Goal: Task Accomplishment & Management: Manage account settings

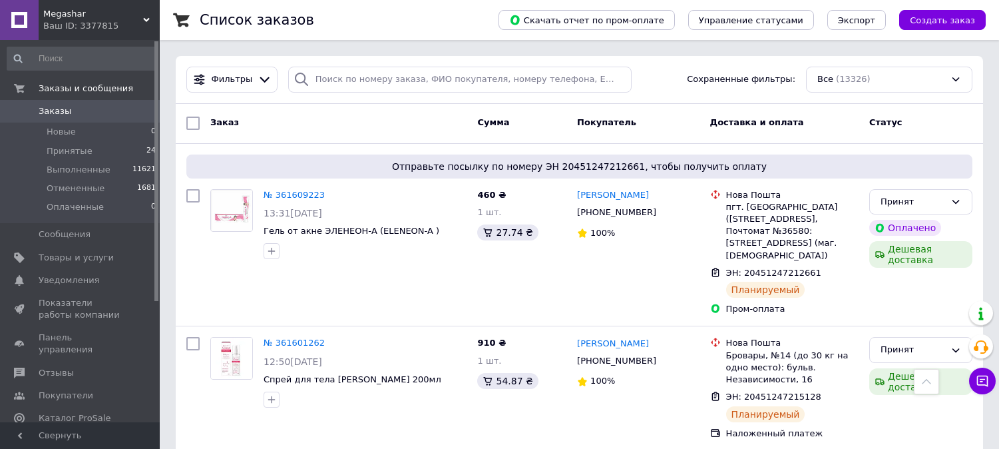
click at [72, 117] on link "Заказы 0" at bounding box center [82, 111] width 164 height 23
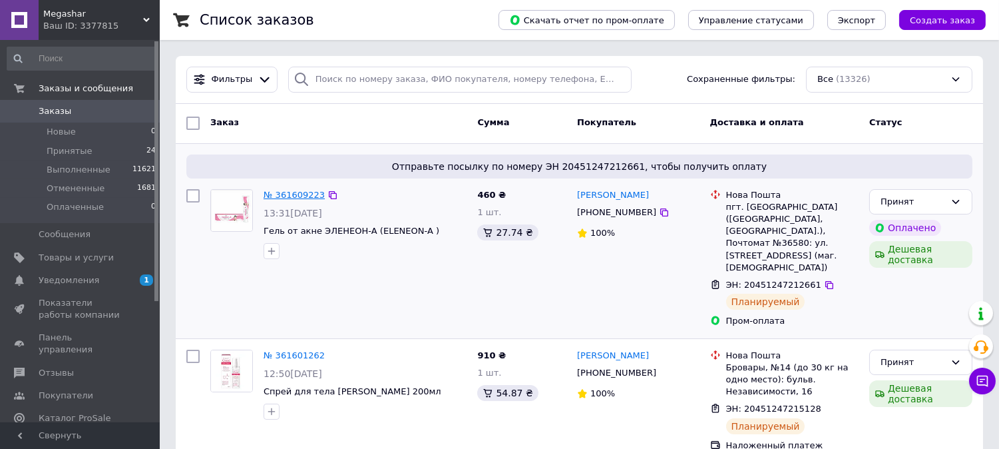
click at [293, 194] on link "№ 361609223" at bounding box center [294, 195] width 61 height 10
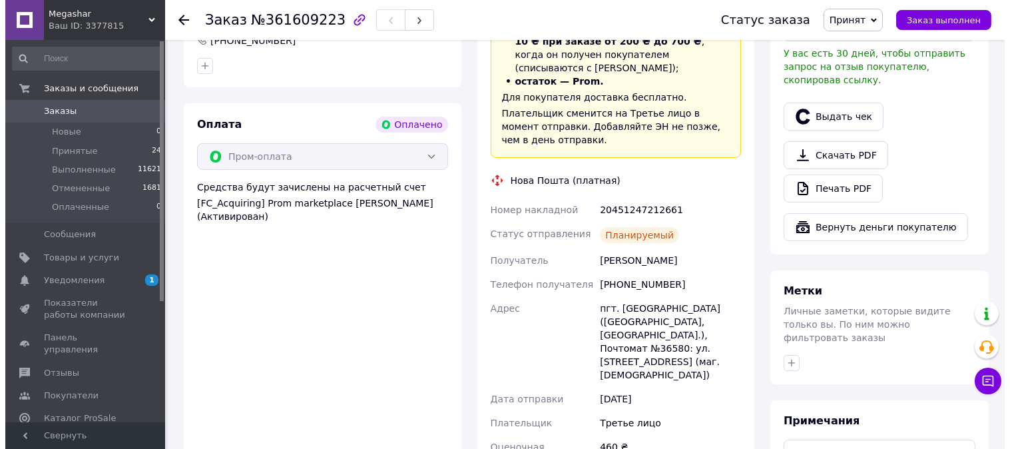
scroll to position [369, 0]
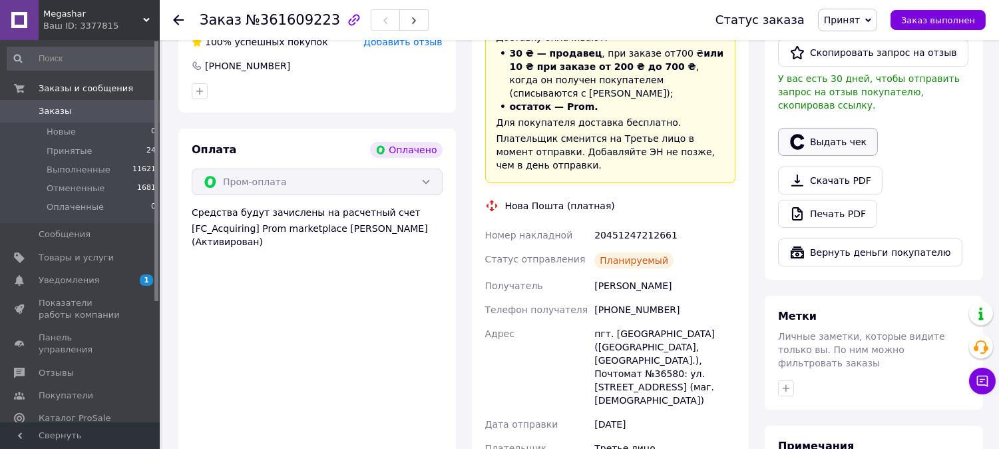
click at [833, 128] on button "Выдать чек" at bounding box center [828, 142] width 100 height 28
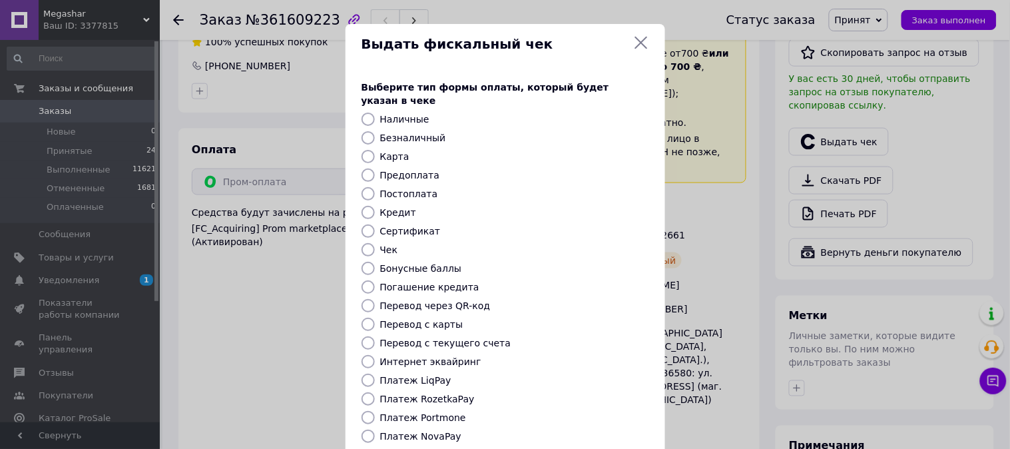
click at [415, 132] on label "Безналичный" at bounding box center [413, 137] width 66 height 11
click at [375, 131] on input "Безналичный" at bounding box center [367, 137] width 13 height 13
radio input "true"
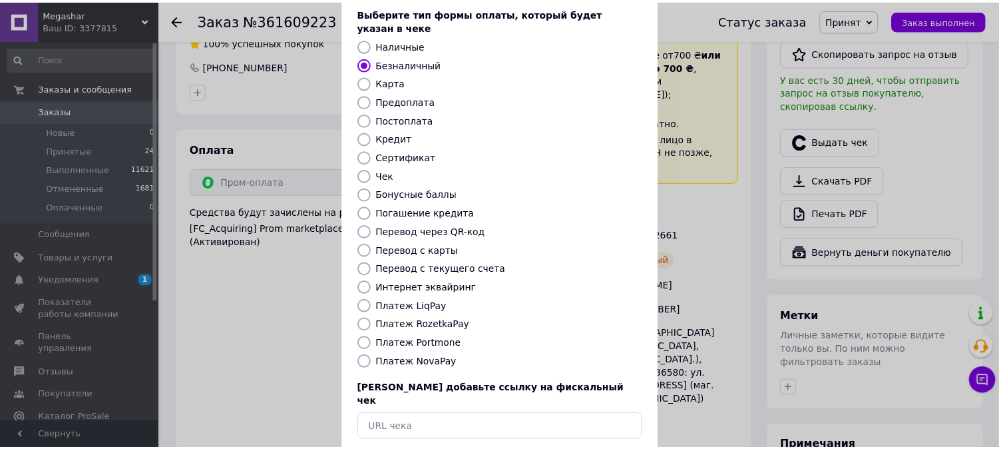
scroll to position [123, 0]
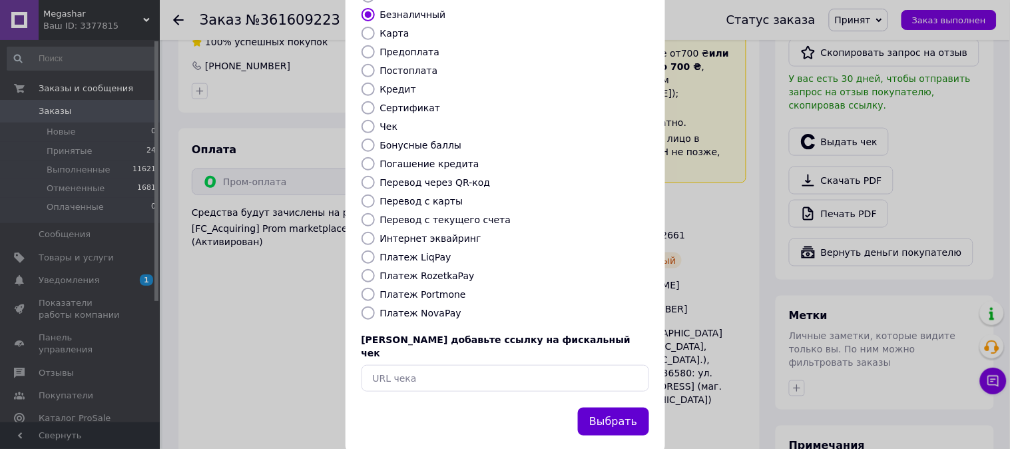
click at [616, 407] on button "Выбрать" at bounding box center [613, 421] width 71 height 29
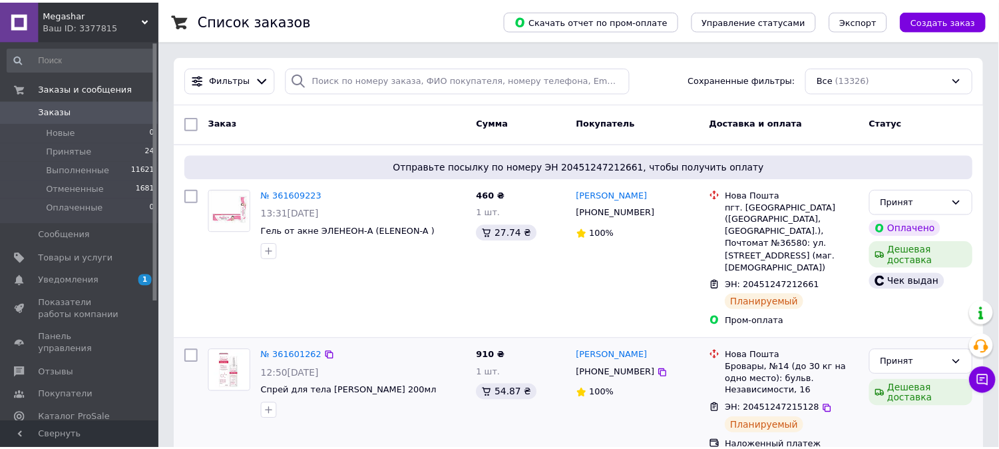
scroll to position [74, 0]
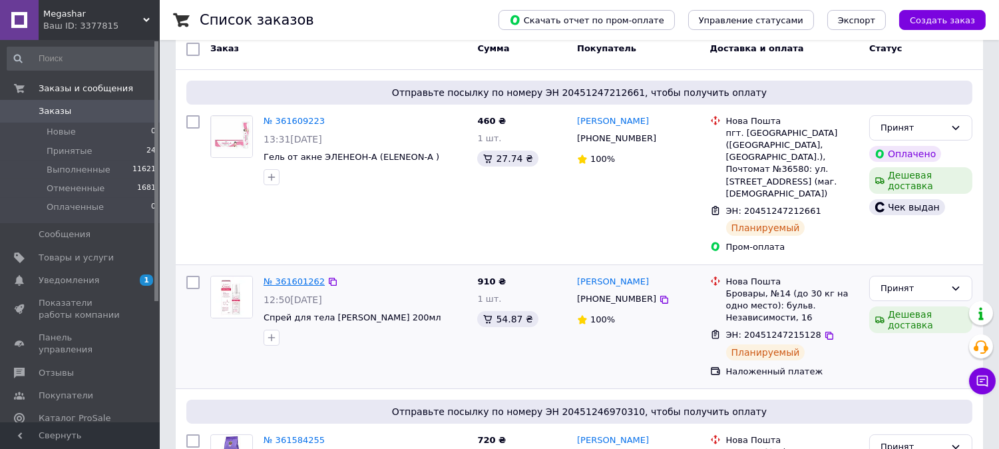
click at [294, 276] on link "№ 361601262" at bounding box center [294, 281] width 61 height 10
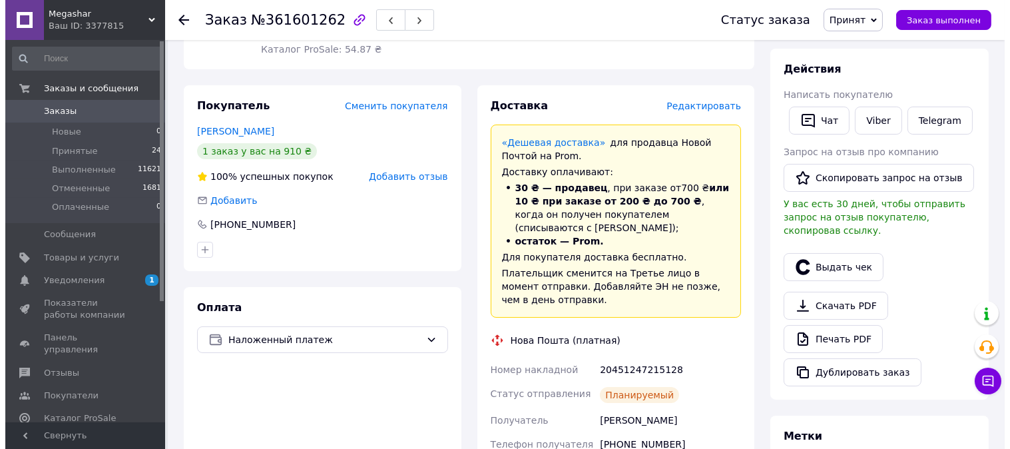
scroll to position [222, 0]
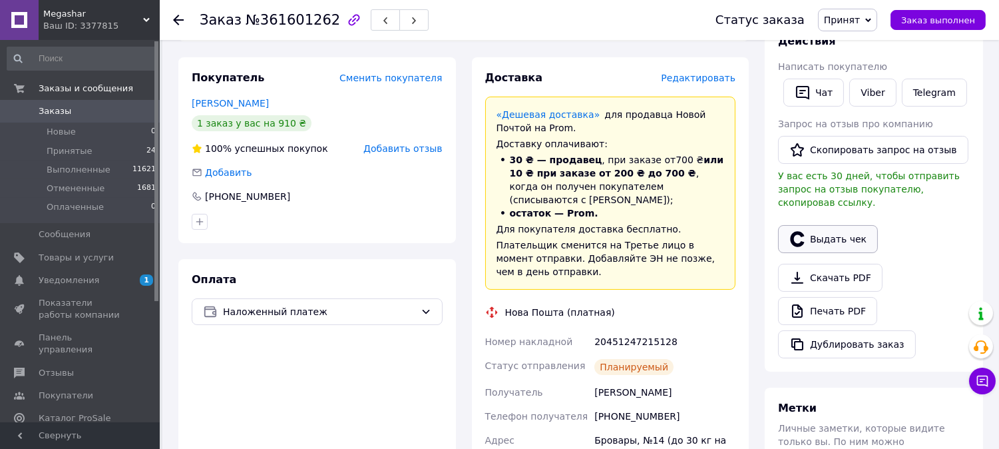
click at [834, 232] on button "Выдать чек" at bounding box center [828, 239] width 100 height 28
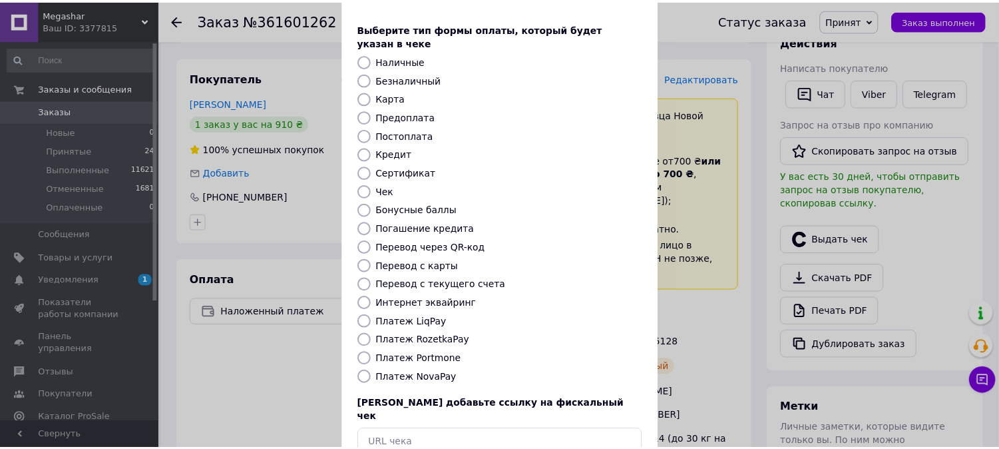
scroll to position [123, 0]
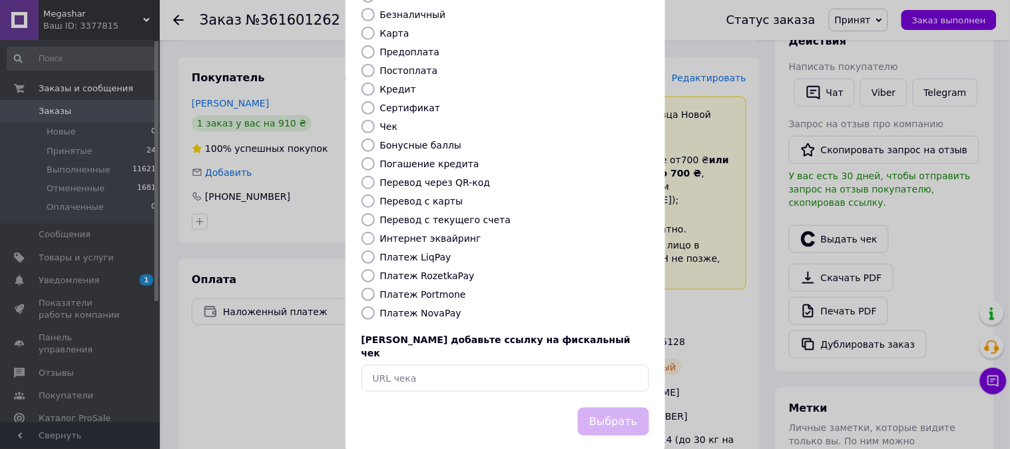
click at [431, 308] on label "Платеж NovaPay" at bounding box center [420, 313] width 81 height 11
click at [375, 306] on input "Платеж NovaPay" at bounding box center [367, 312] width 13 height 13
radio input "true"
click at [617, 407] on button "Выбрать" at bounding box center [613, 421] width 71 height 29
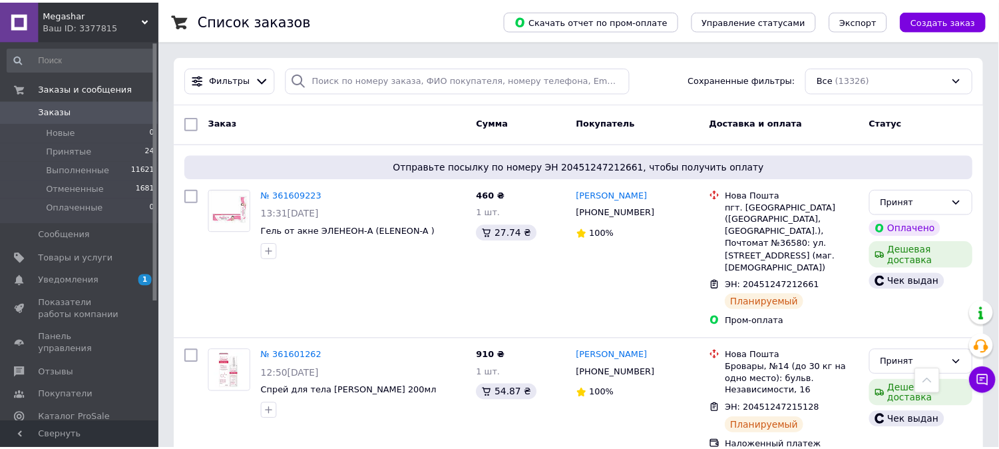
scroll to position [256, 0]
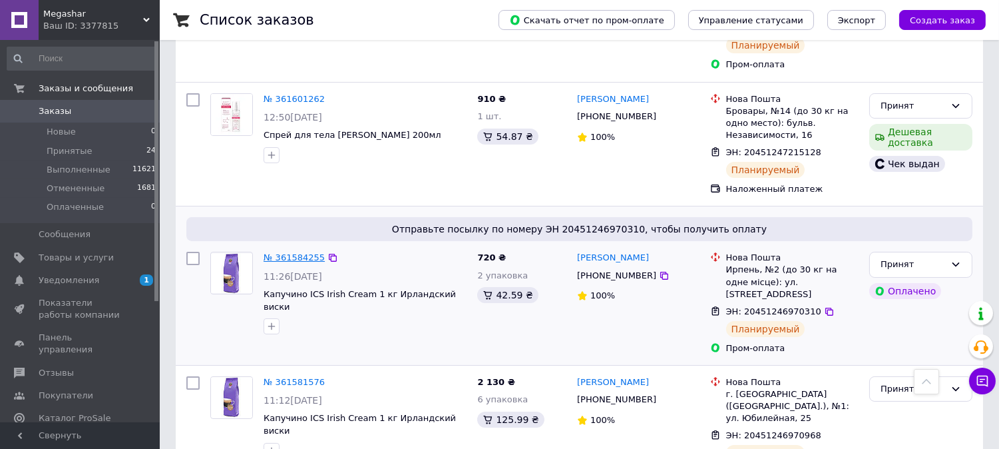
click at [284, 252] on link "№ 361584255" at bounding box center [294, 257] width 61 height 10
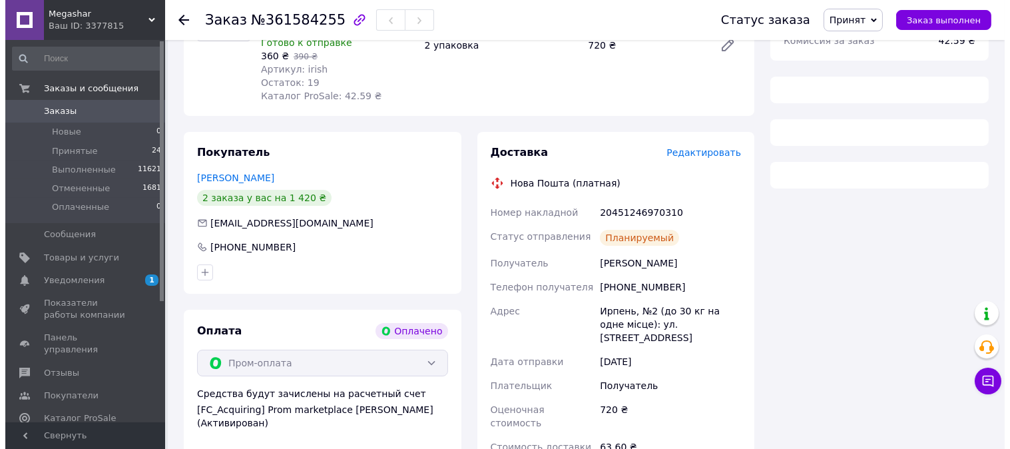
scroll to position [256, 0]
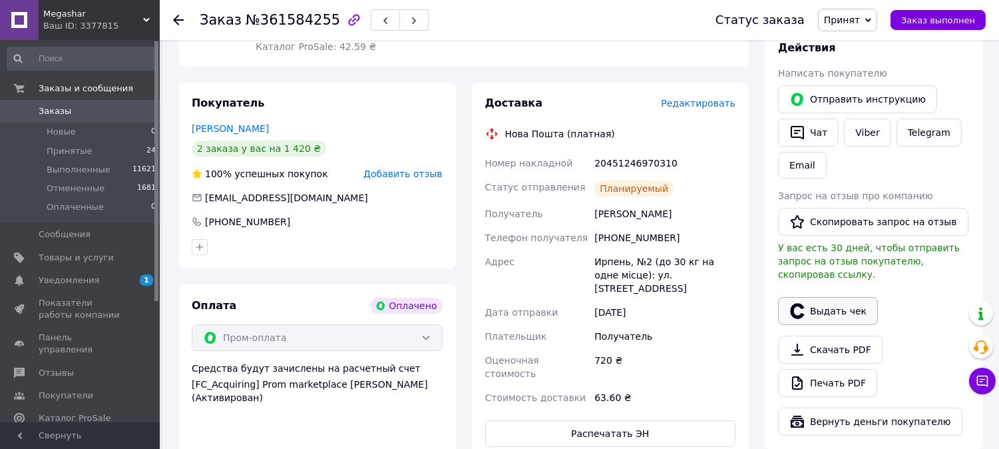
click at [812, 297] on button "Выдать чек" at bounding box center [828, 311] width 100 height 28
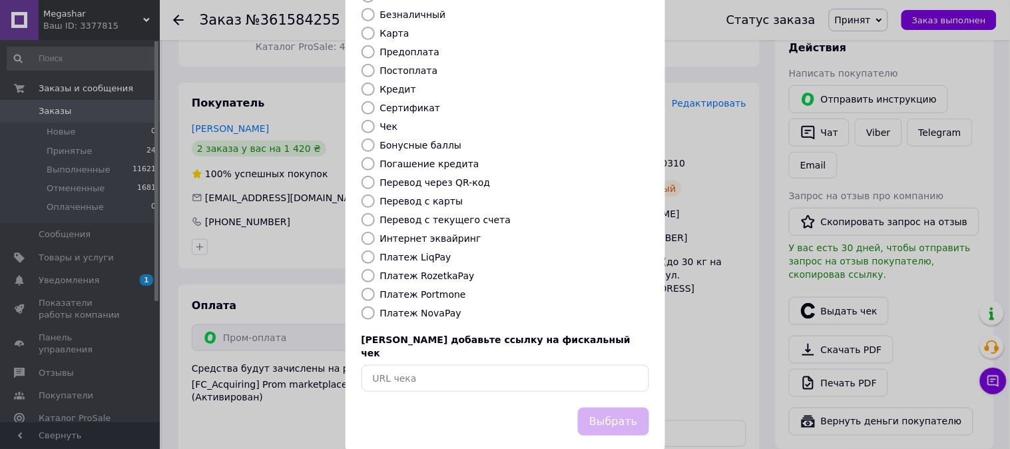
scroll to position [49, 0]
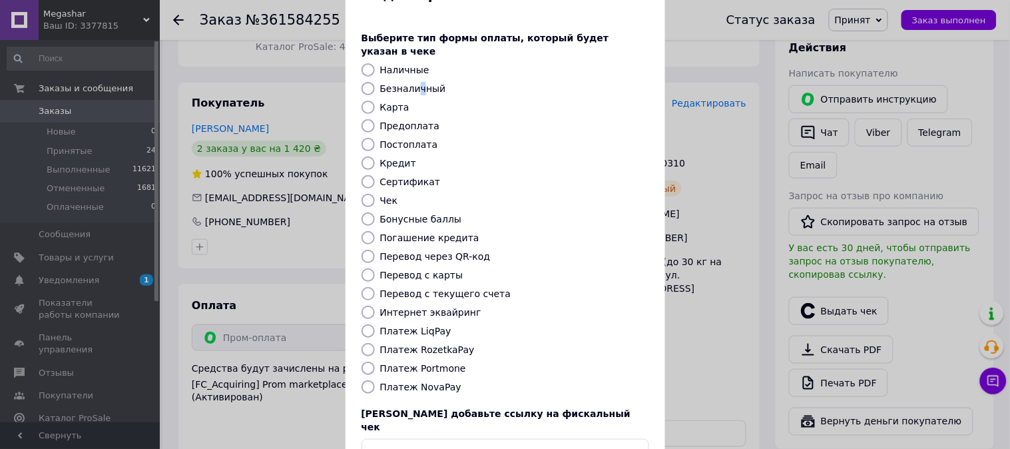
click at [415, 83] on label "Безналичный" at bounding box center [413, 88] width 66 height 11
click at [431, 83] on label "Безналичный" at bounding box center [413, 88] width 66 height 11
click at [375, 82] on input "Безналичный" at bounding box center [367, 88] width 13 height 13
radio input "true"
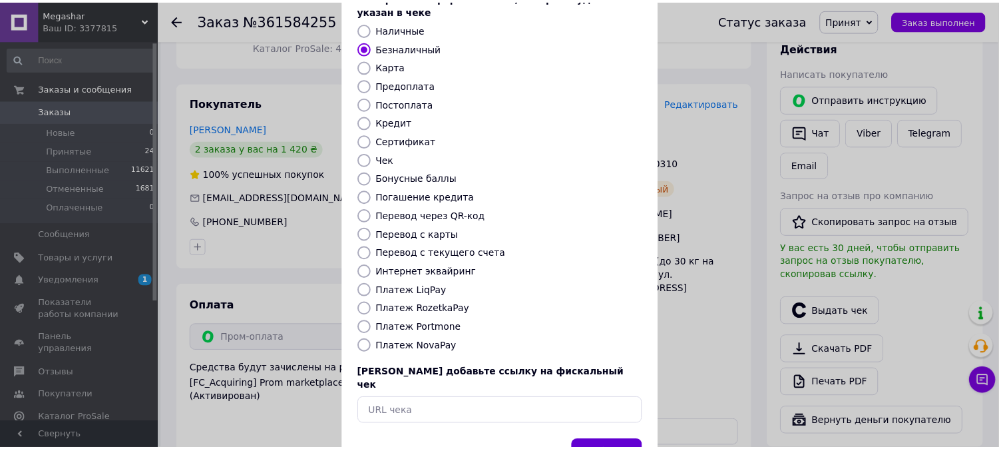
scroll to position [123, 0]
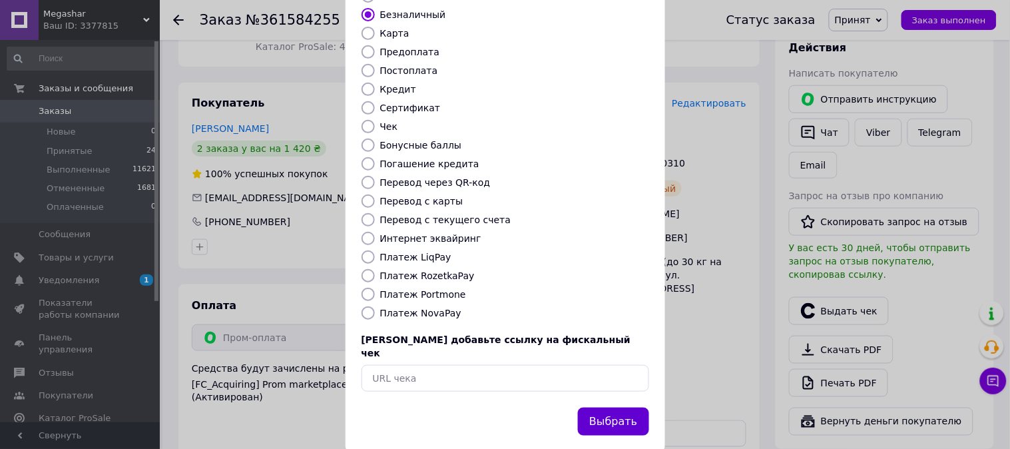
click at [626, 407] on button "Выбрать" at bounding box center [613, 421] width 71 height 29
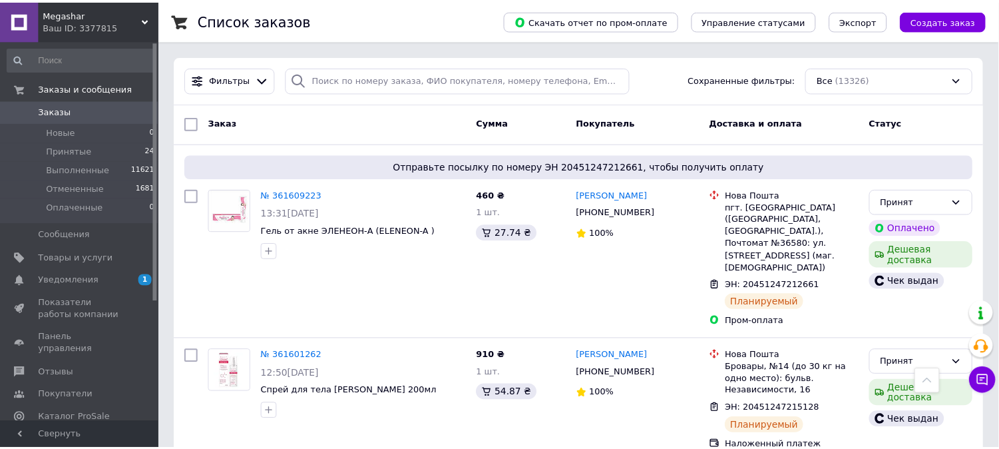
scroll to position [330, 0]
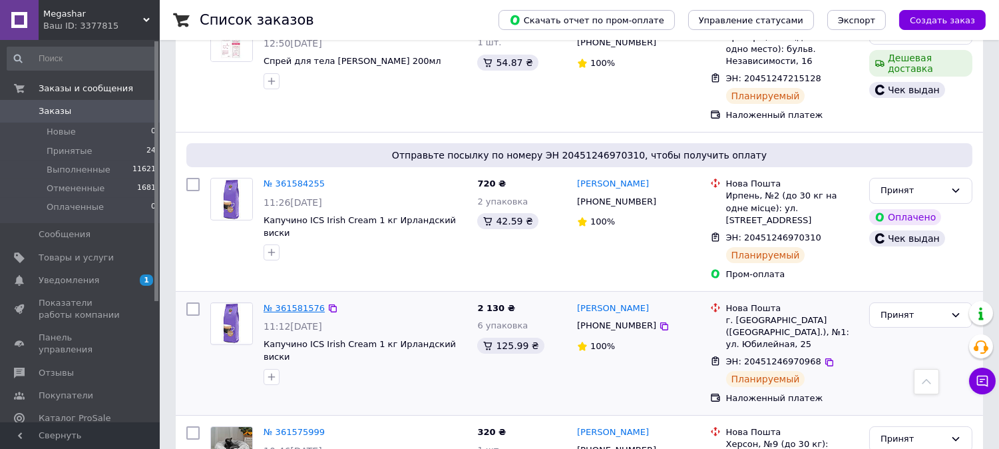
click at [307, 303] on link "№ 361581576" at bounding box center [294, 308] width 61 height 10
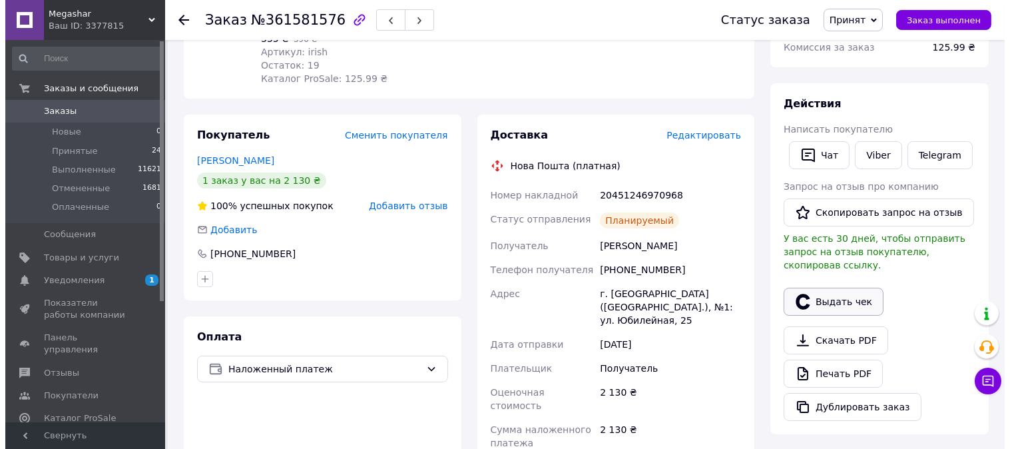
scroll to position [182, 0]
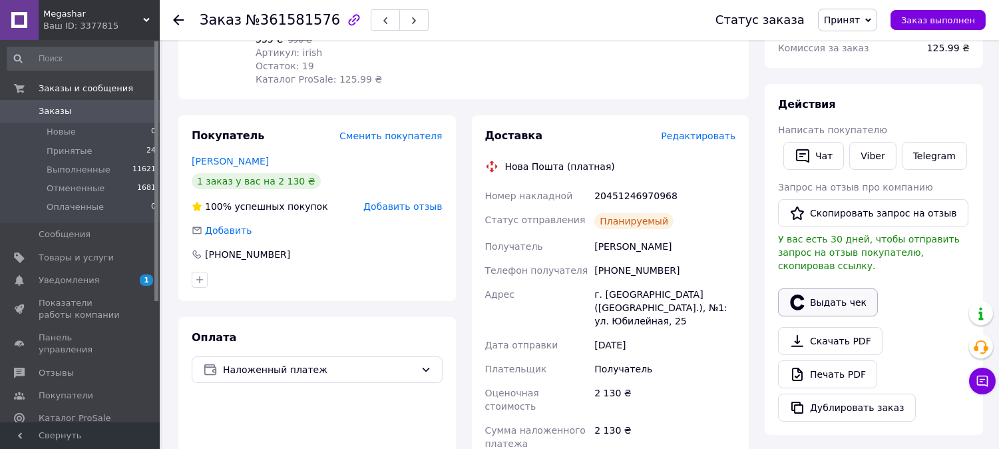
click at [824, 288] on button "Выдать чек" at bounding box center [828, 302] width 100 height 28
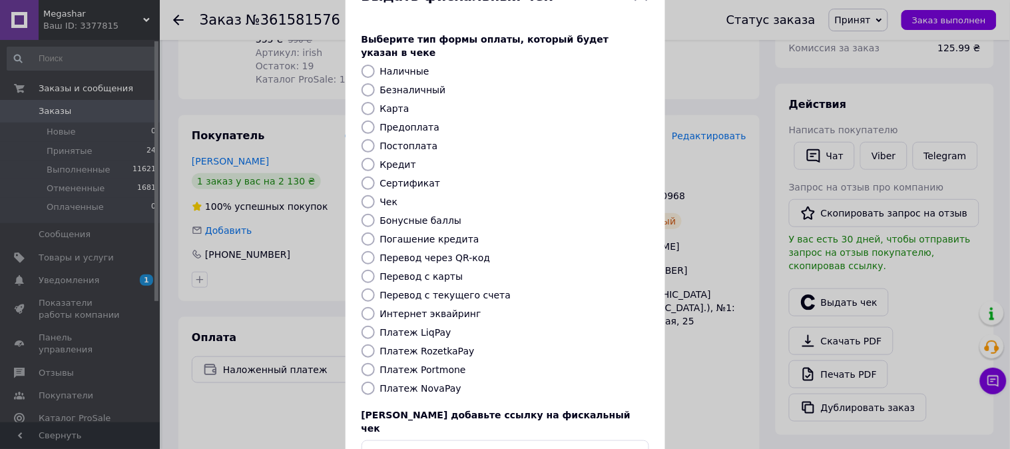
scroll to position [74, 0]
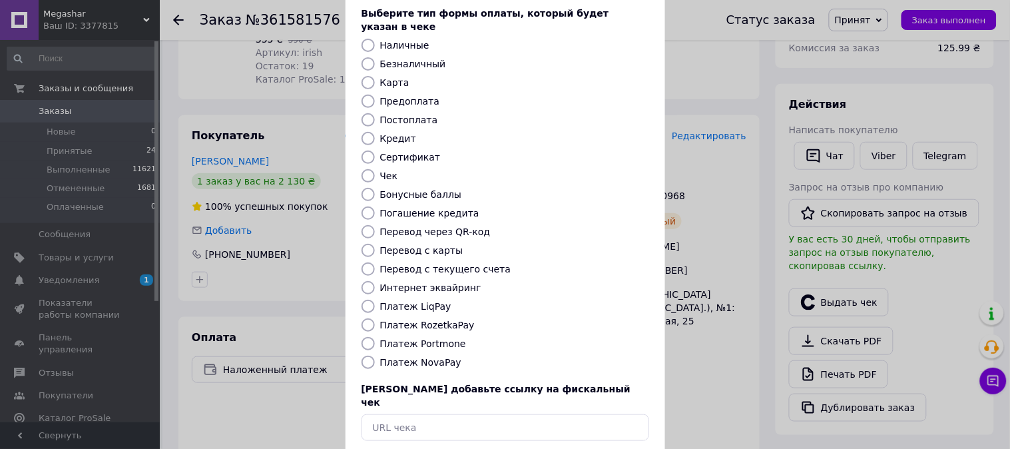
click at [409, 357] on label "Платеж NovaPay" at bounding box center [420, 362] width 81 height 11
click at [375, 356] on input "Платеж NovaPay" at bounding box center [367, 362] width 13 height 13
radio input "true"
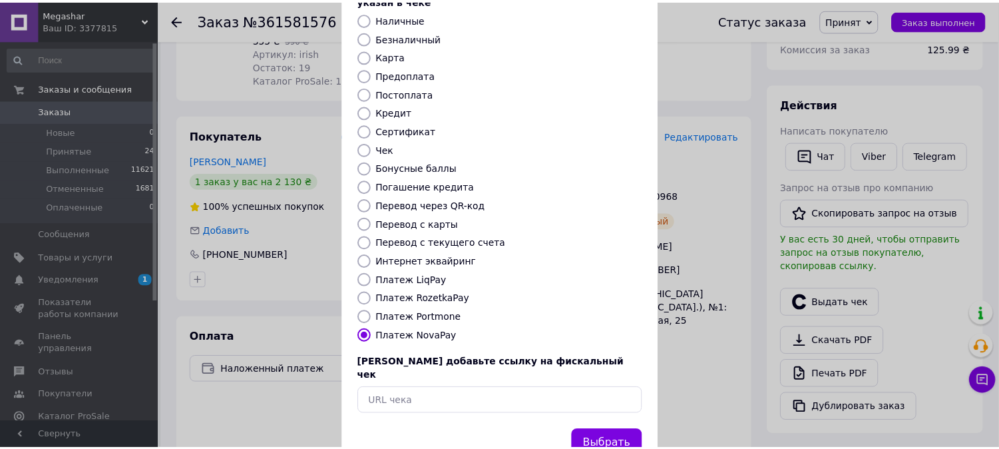
scroll to position [123, 0]
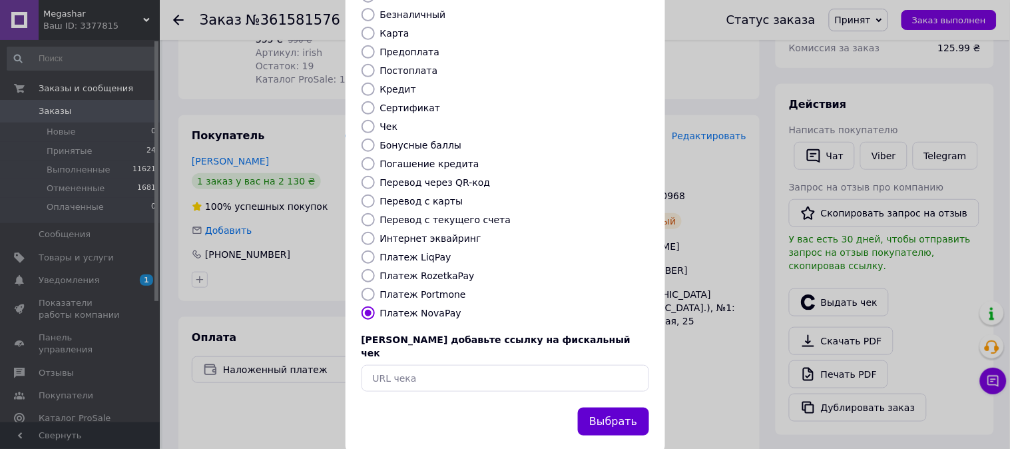
click at [636, 407] on button "Выбрать" at bounding box center [613, 421] width 71 height 29
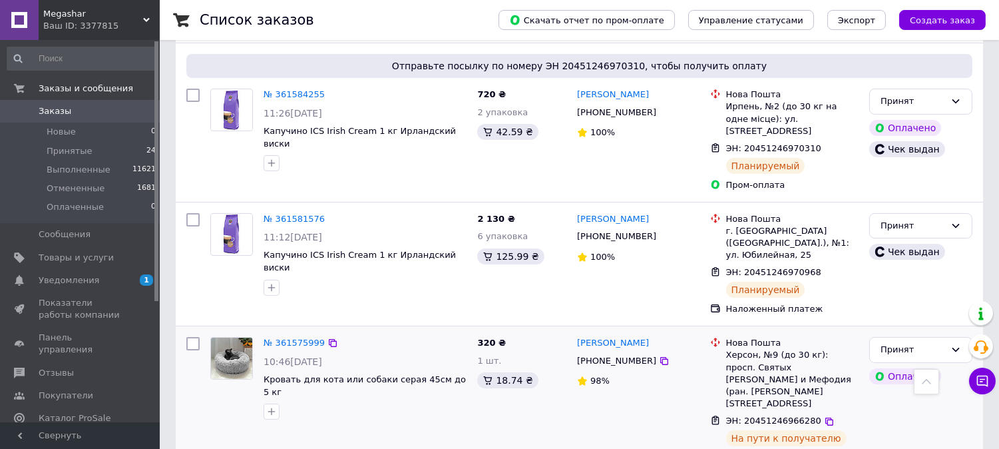
scroll to position [443, 0]
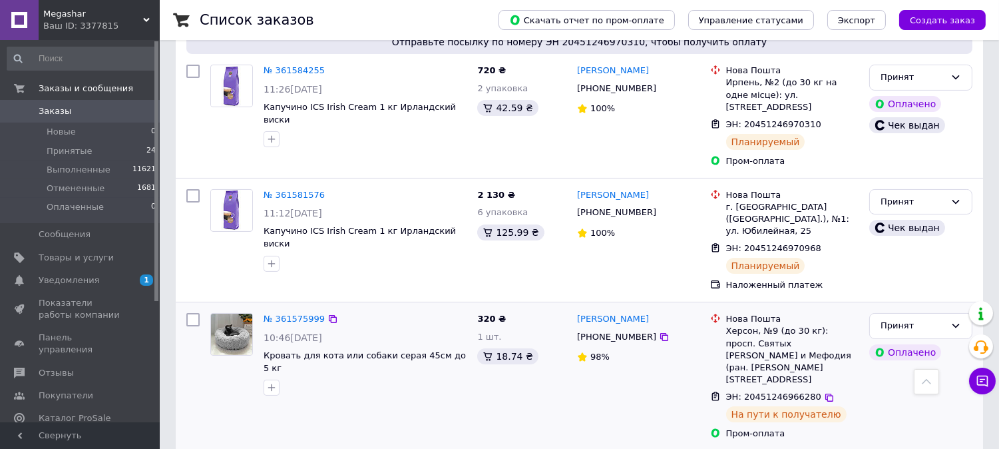
click at [300, 312] on div "№ 361575999" at bounding box center [294, 319] width 64 height 15
click at [300, 314] on link "№ 361575999" at bounding box center [294, 319] width 61 height 10
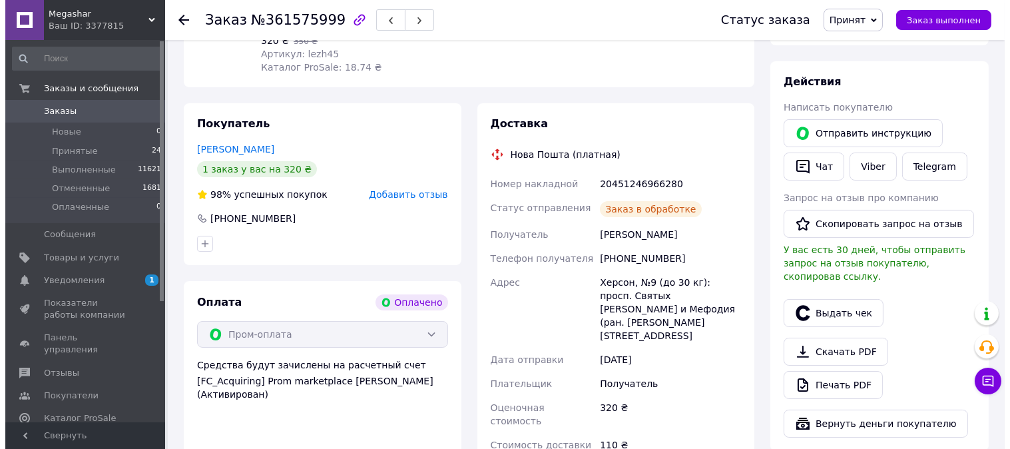
scroll to position [443, 0]
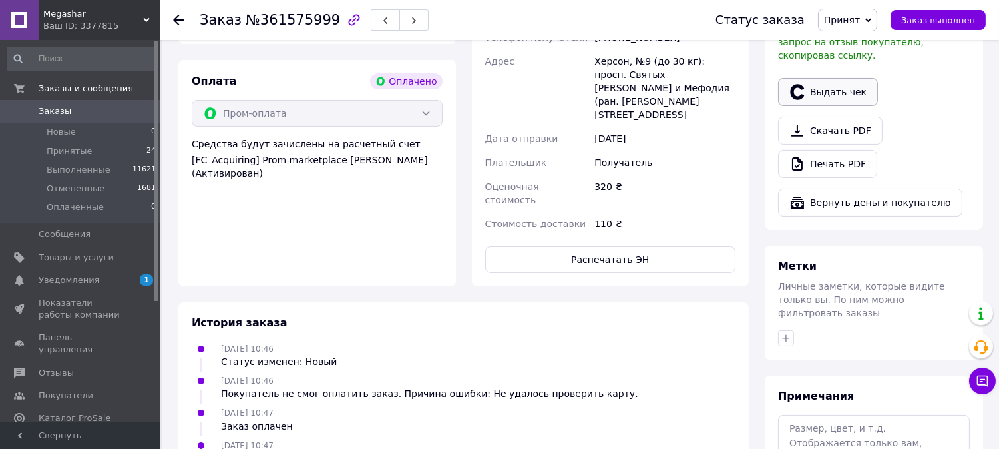
click at [826, 78] on button "Выдать чек" at bounding box center [828, 92] width 100 height 28
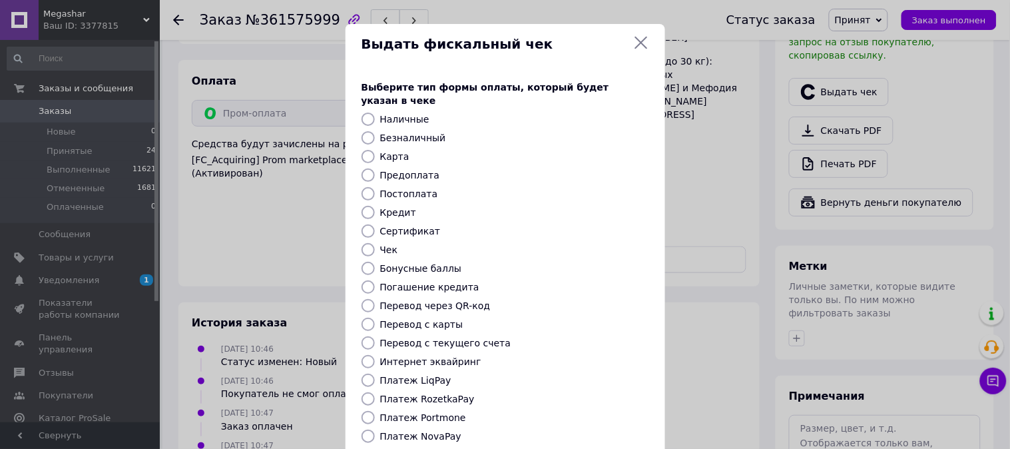
click at [414, 132] on label "Безналичный" at bounding box center [413, 137] width 66 height 11
click at [375, 131] on input "Безналичный" at bounding box center [367, 137] width 13 height 13
radio input "true"
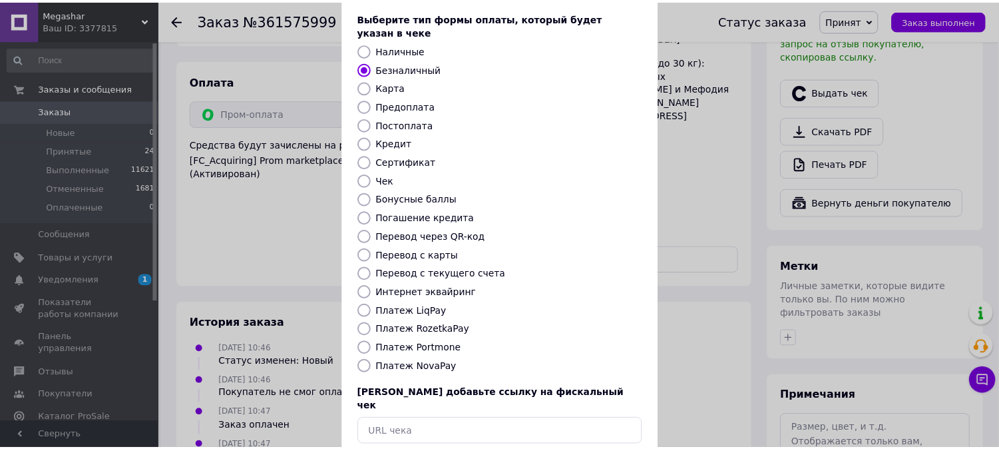
scroll to position [123, 0]
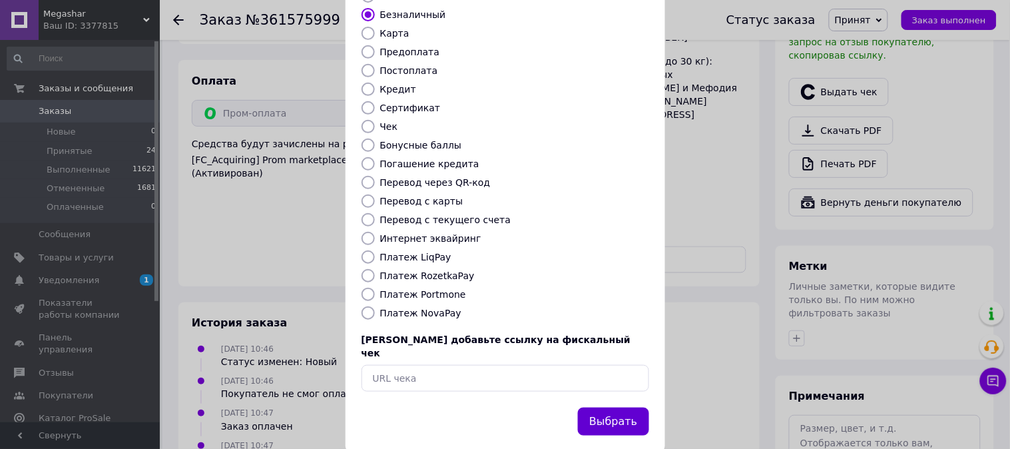
click at [628, 407] on button "Выбрать" at bounding box center [613, 421] width 71 height 29
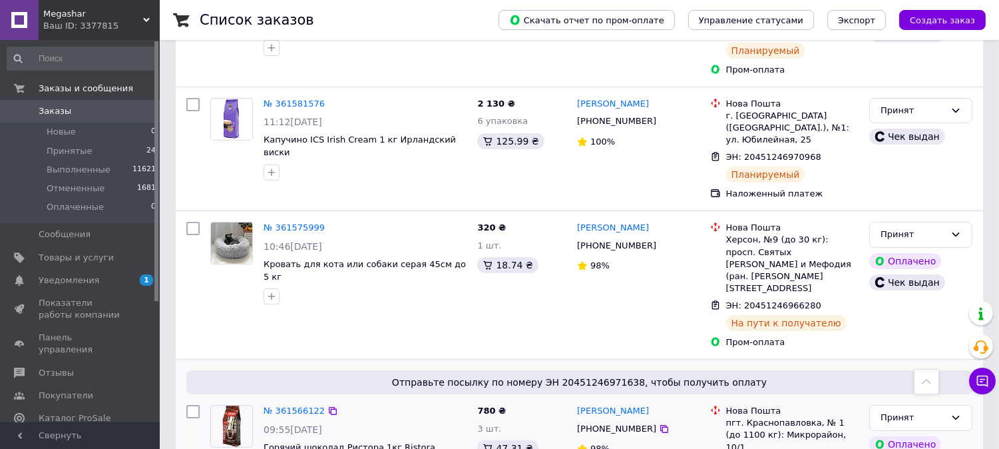
scroll to position [666, 0]
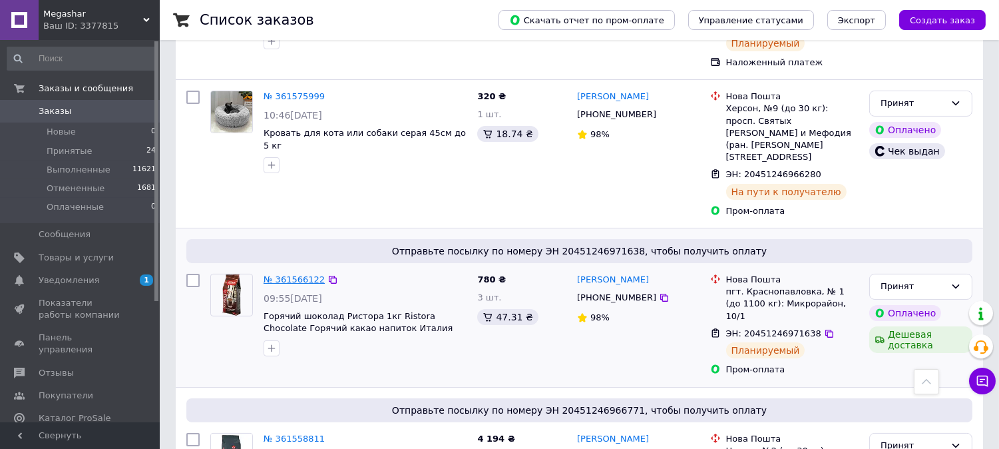
click at [297, 274] on link "№ 361566122" at bounding box center [294, 279] width 61 height 10
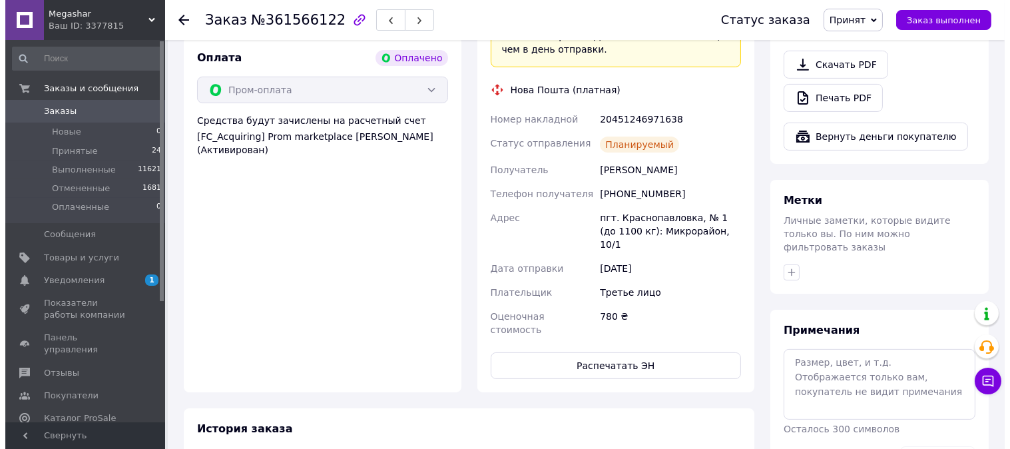
scroll to position [443, 0]
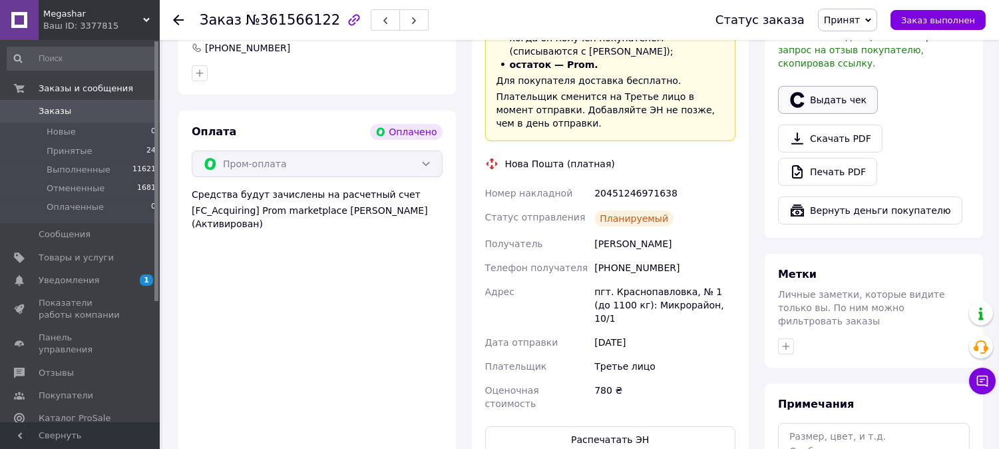
click at [817, 86] on button "Выдать чек" at bounding box center [828, 100] width 100 height 28
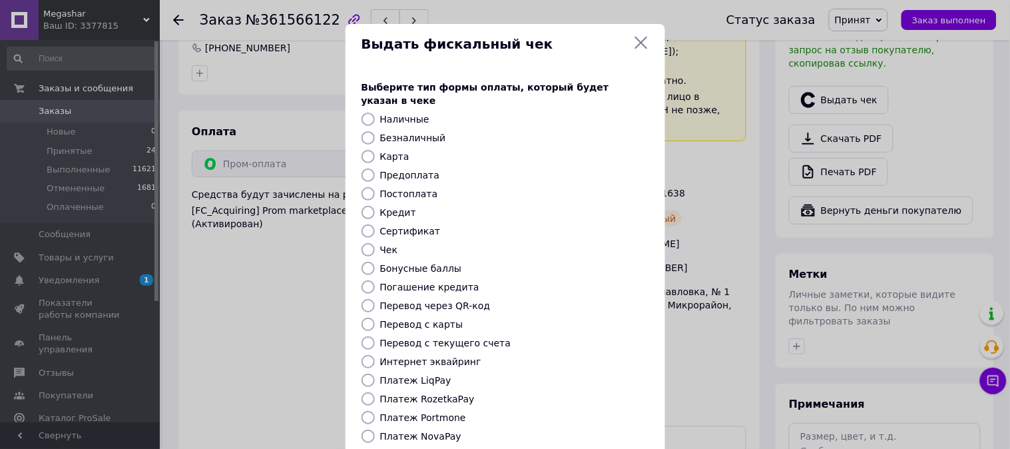
click at [403, 132] on label "Безналичный" at bounding box center [413, 137] width 66 height 11
click at [375, 131] on input "Безналичный" at bounding box center [367, 137] width 13 height 13
radio input "true"
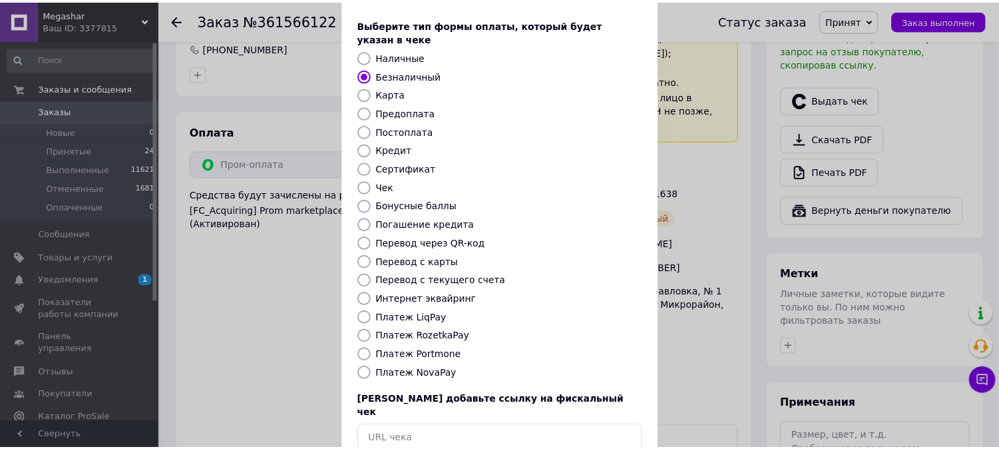
scroll to position [123, 0]
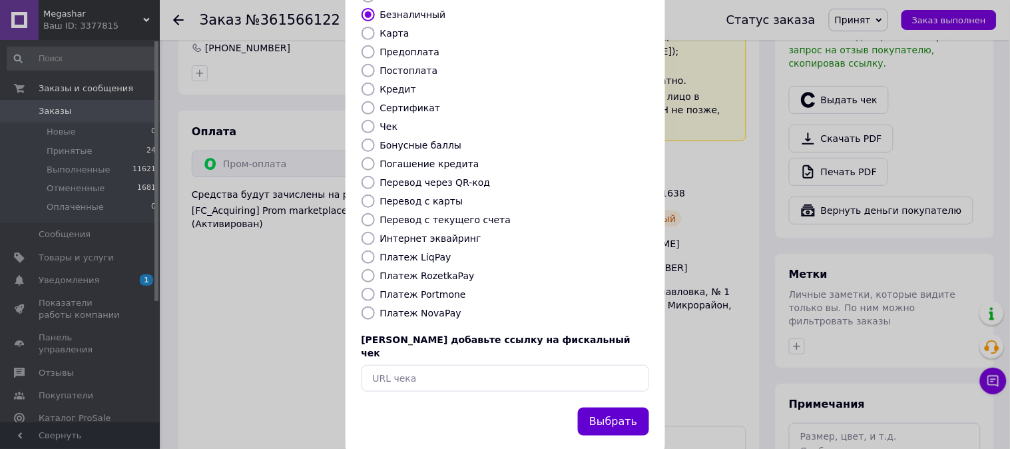
click at [616, 407] on button "Выбрать" at bounding box center [613, 421] width 71 height 29
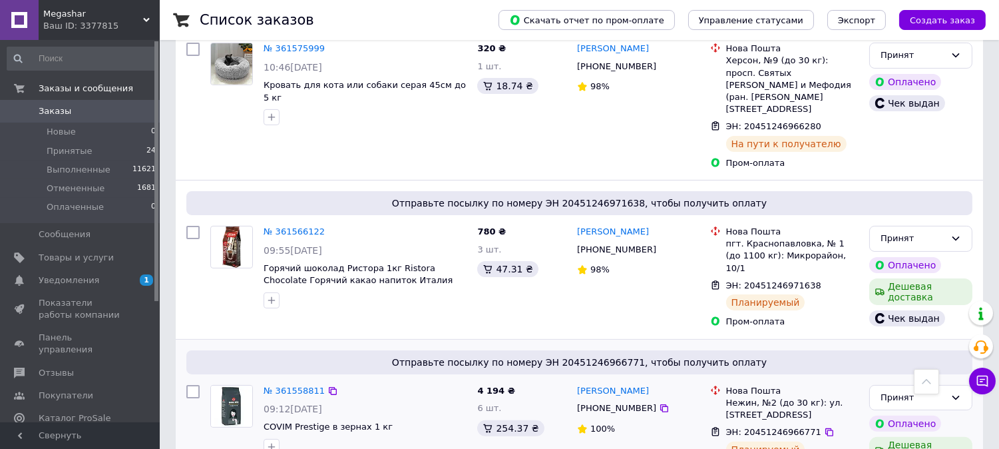
scroll to position [740, 0]
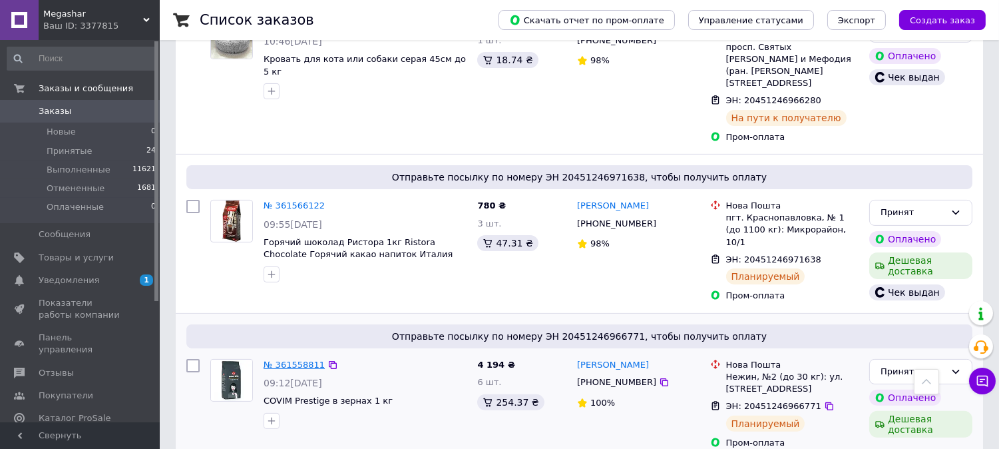
click at [301, 360] on link "№ 361558811" at bounding box center [294, 365] width 61 height 10
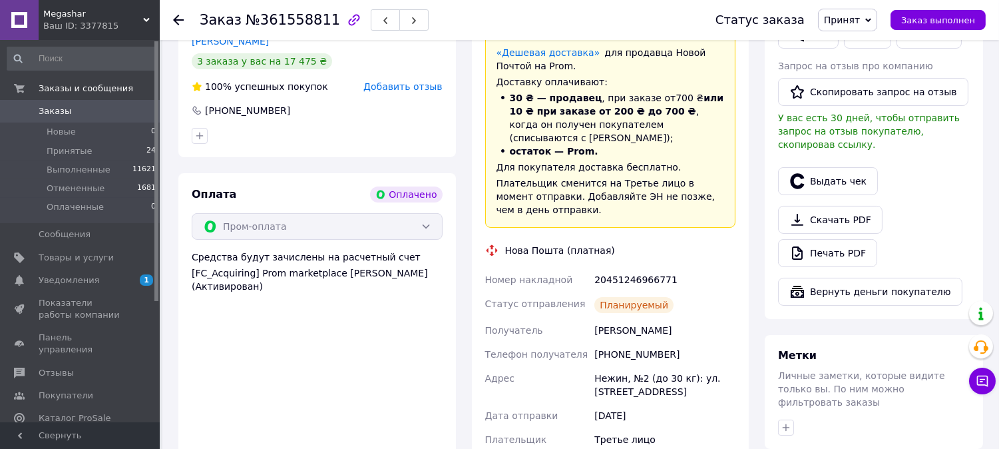
scroll to position [330, 0]
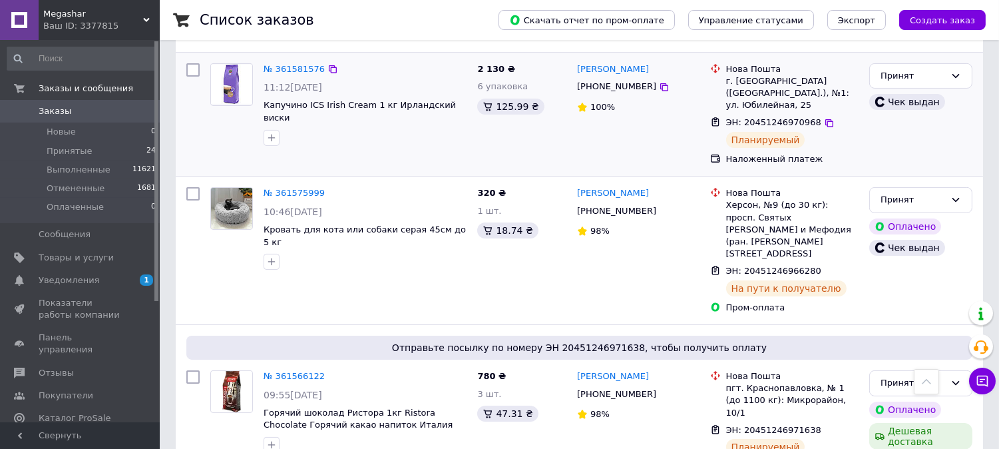
scroll to position [740, 0]
